Goal: Task Accomplishment & Management: Complete application form

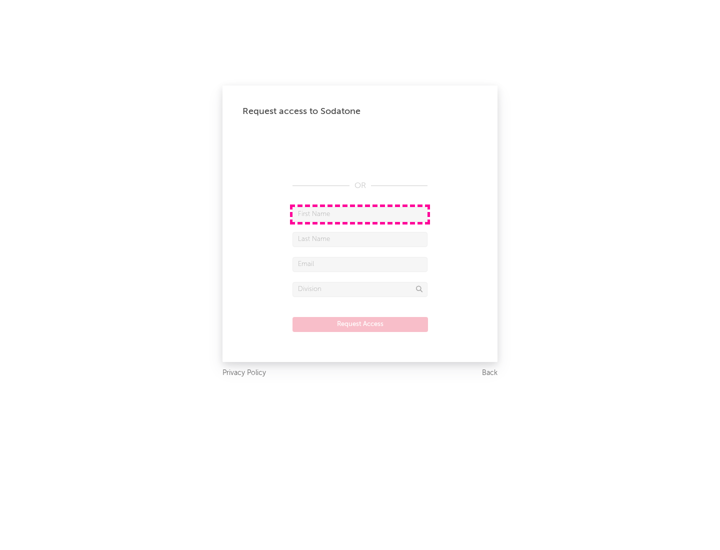
click at [360, 214] on input "text" at bounding box center [359, 214] width 135 height 15
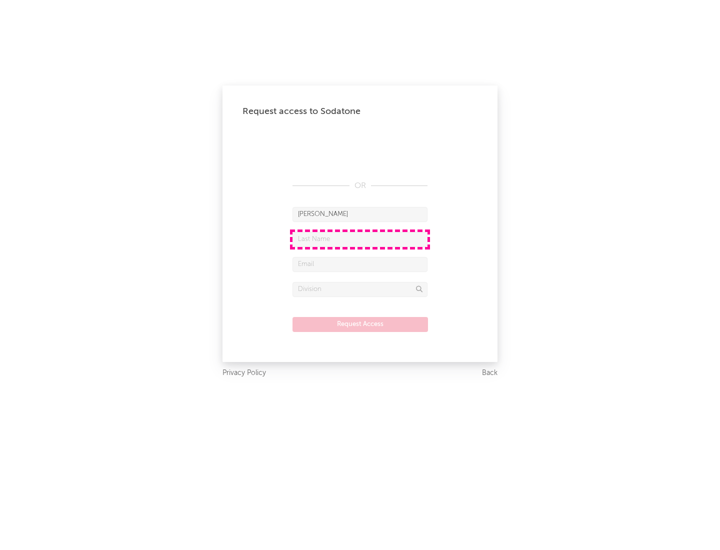
type input "[PERSON_NAME]"
click at [360, 239] on input "text" at bounding box center [359, 239] width 135 height 15
type input "[PERSON_NAME]"
click at [360, 264] on input "text" at bounding box center [359, 264] width 135 height 15
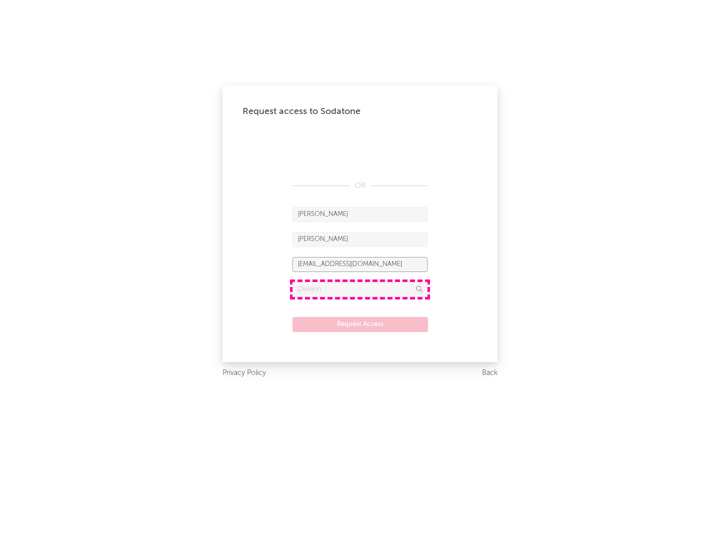
type input "[EMAIL_ADDRESS][DOMAIN_NAME]"
click at [360, 289] on input "text" at bounding box center [359, 289] width 135 height 15
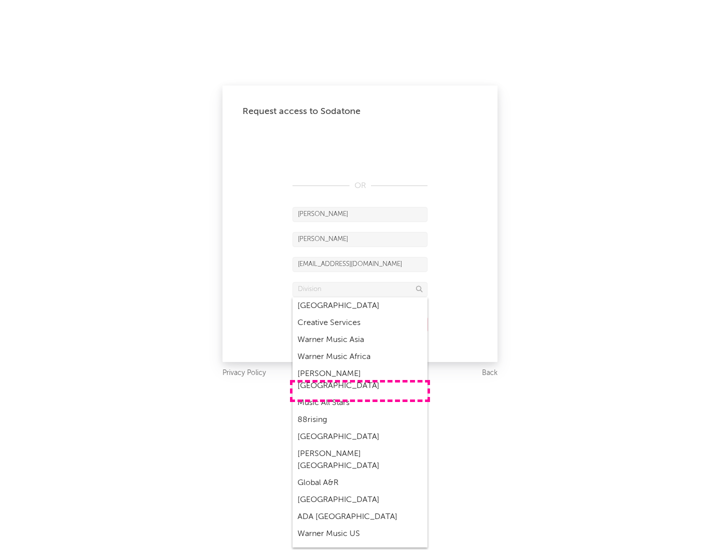
click at [360, 394] on div "Music All Stars" at bounding box center [359, 402] width 135 height 17
type input "Music All Stars"
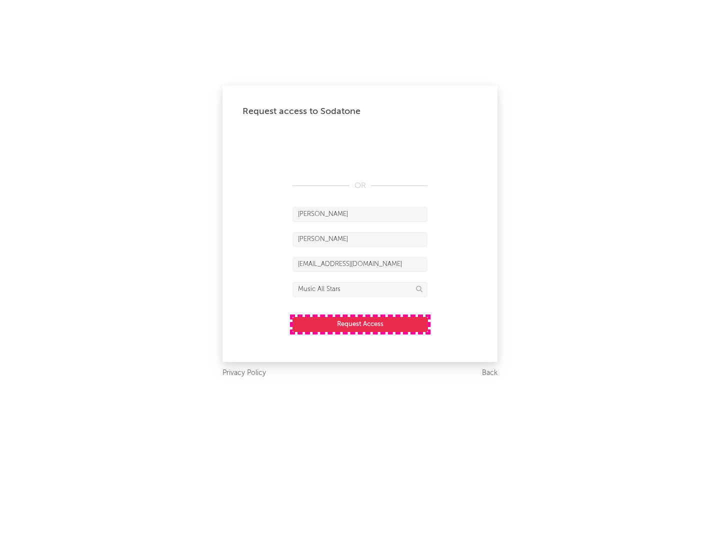
click at [360, 324] on button "Request Access" at bounding box center [359, 324] width 135 height 15
